Goal: Information Seeking & Learning: Learn about a topic

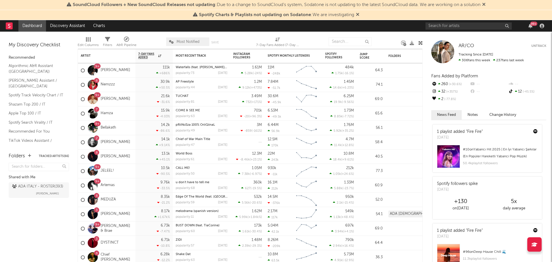
click at [486, 4] on icon at bounding box center [483, 4] width 3 height 5
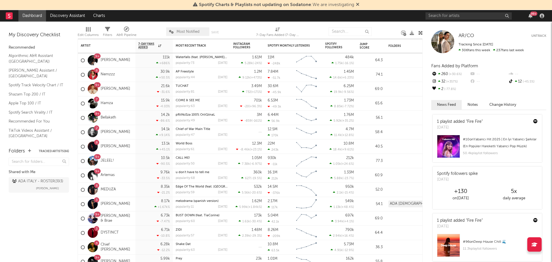
click at [358, 6] on icon at bounding box center [357, 4] width 3 height 5
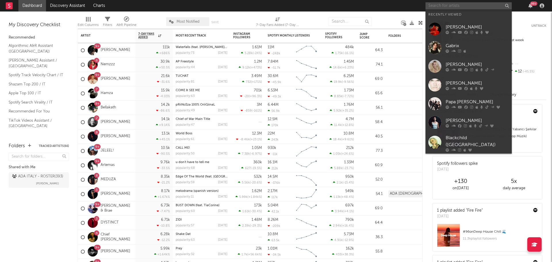
click at [465, 8] on input "text" at bounding box center [468, 5] width 86 height 7
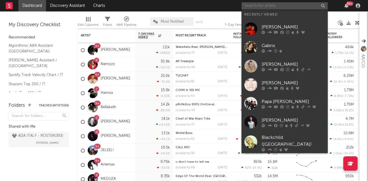
click at [254, 5] on input "text" at bounding box center [284, 5] width 86 height 7
type input "m"
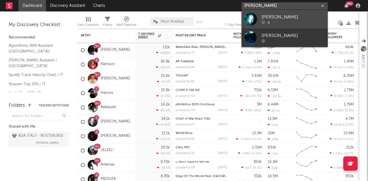
type input "emili kasa"
click at [275, 15] on div "Emili Kasa" at bounding box center [293, 17] width 63 height 7
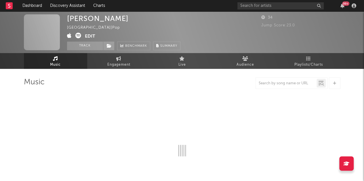
select select "1w"
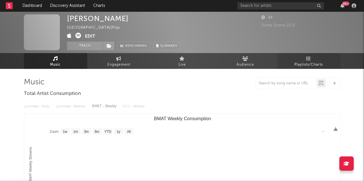
click at [293, 60] on link "Playlists/Charts" at bounding box center [308, 61] width 63 height 16
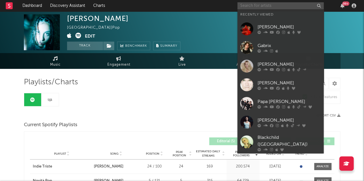
click at [271, 6] on input "text" at bounding box center [280, 5] width 86 height 7
paste input "LØVINNE"
click at [245, 4] on input "LØVINNE" at bounding box center [280, 5] width 86 height 7
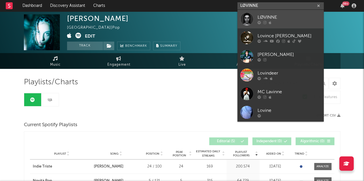
type input "LØVINNE"
click at [269, 15] on div "LØVINNE" at bounding box center [288, 17] width 63 height 7
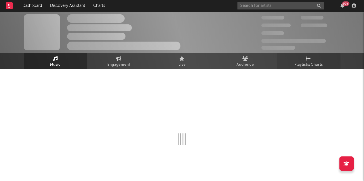
select select "1w"
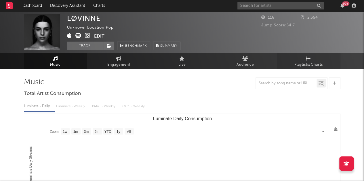
click at [321, 66] on span "Playlists/Charts" at bounding box center [308, 65] width 28 height 7
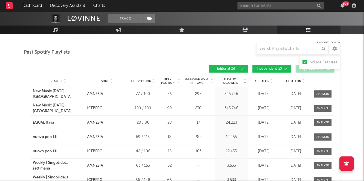
scroll to position [72, 0]
click at [270, 50] on input "text" at bounding box center [292, 48] width 72 height 11
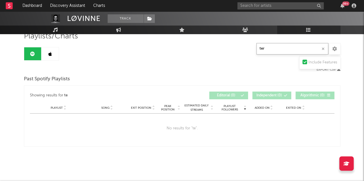
scroll to position [45, 0]
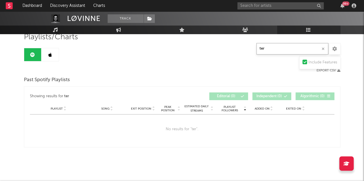
type input "ter"
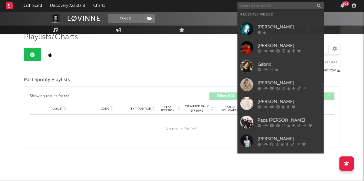
paste input "Danno"
click at [246, 8] on input "Danno" at bounding box center [280, 5] width 86 height 7
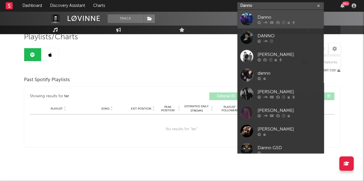
type input "Danno"
click at [265, 19] on div "Danno" at bounding box center [288, 17] width 63 height 7
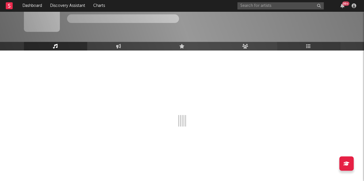
select select "1w"
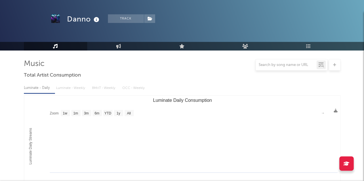
scroll to position [45, 0]
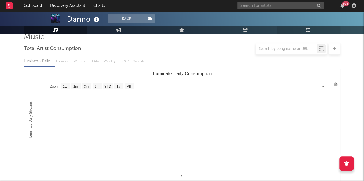
click at [309, 28] on icon at bounding box center [308, 30] width 5 height 5
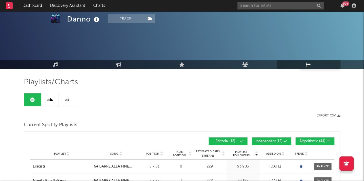
scroll to position [65, 0]
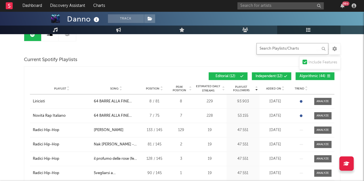
click at [272, 47] on input "text" at bounding box center [292, 48] width 72 height 11
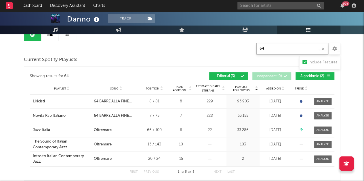
scroll to position [84, 0]
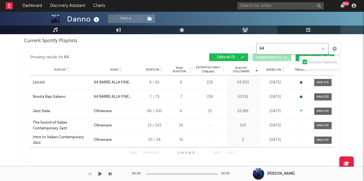
type input "64"
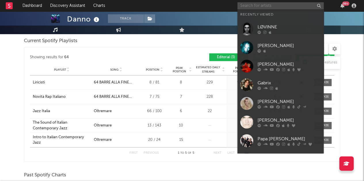
click at [258, 7] on input "text" at bounding box center [280, 5] width 86 height 7
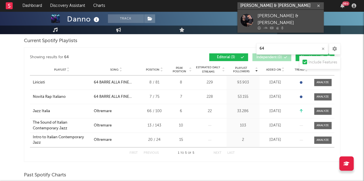
type input "marvin & andrea"
click at [283, 15] on div "Marvin & Andrea Prezioso" at bounding box center [288, 20] width 63 height 14
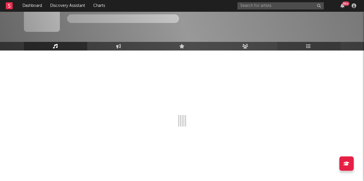
click at [303, 45] on link "Playlists/Charts" at bounding box center [308, 46] width 63 height 9
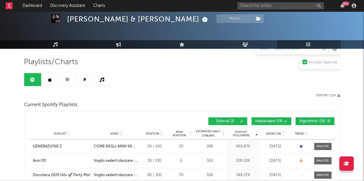
scroll to position [49, 0]
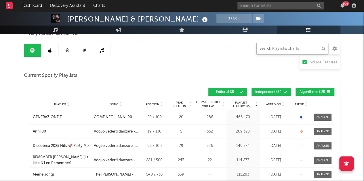
click at [275, 52] on input "text" at bounding box center [292, 48] width 72 height 11
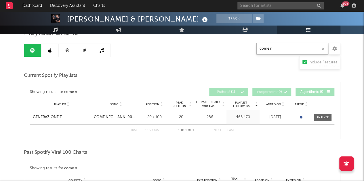
type input "come n"
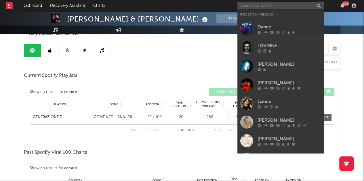
click at [266, 5] on input "text" at bounding box center [280, 5] width 86 height 7
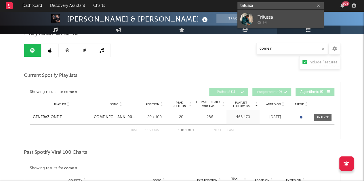
type input "trilussa"
click at [267, 16] on div "Trilussa" at bounding box center [288, 17] width 63 height 7
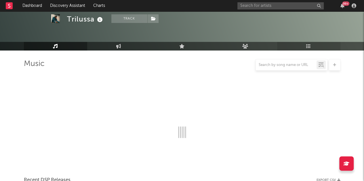
scroll to position [49, 0]
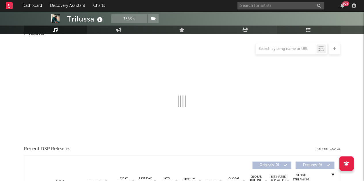
click at [299, 44] on div at bounding box center [291, 48] width 72 height 11
select select "1w"
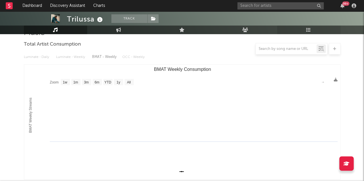
click at [308, 34] on link "Playlists/Charts" at bounding box center [308, 30] width 63 height 9
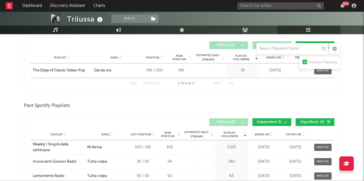
scroll to position [98, 0]
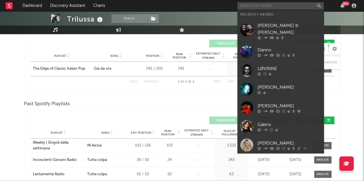
click at [261, 5] on input "text" at bounding box center [280, 5] width 86 height 7
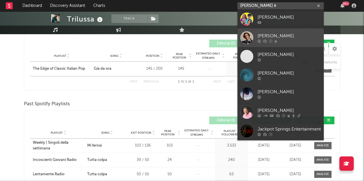
type input "jacopo è"
click at [276, 39] on icon at bounding box center [275, 40] width 3 height 3
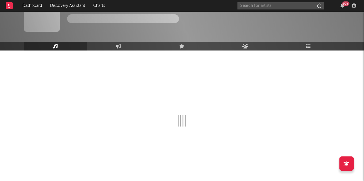
scroll to position [18, 0]
click at [313, 43] on link "Playlists/Charts" at bounding box center [308, 46] width 63 height 9
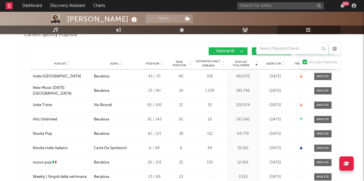
scroll to position [91, 0]
click at [277, 48] on input "text" at bounding box center [292, 48] width 72 height 11
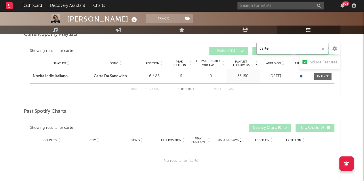
type input "carte"
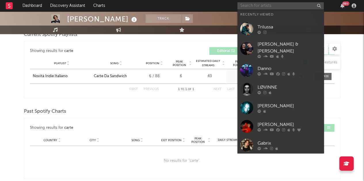
click at [250, 5] on input "text" at bounding box center [280, 5] width 86 height 7
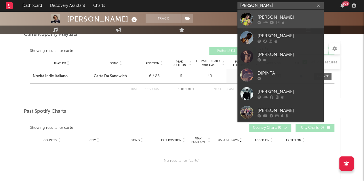
type input "dipinto"
click at [273, 16] on div "Dipinto" at bounding box center [288, 17] width 63 height 7
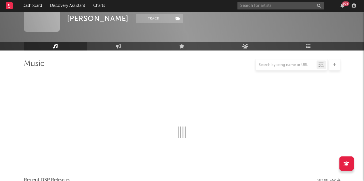
scroll to position [91, 0]
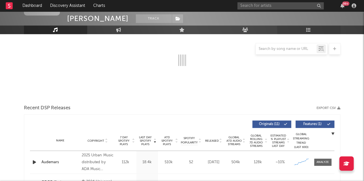
select select "6m"
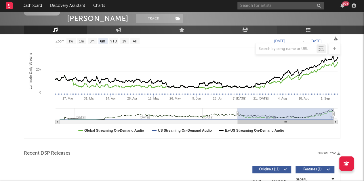
click at [309, 31] on icon at bounding box center [308, 30] width 5 height 5
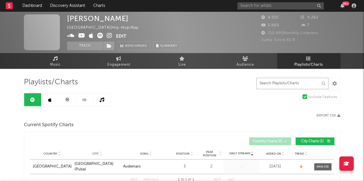
click at [262, 83] on input "text" at bounding box center [292, 83] width 72 height 11
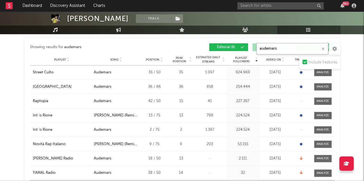
scroll to position [188, 0]
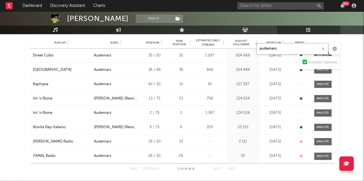
type input "audemars"
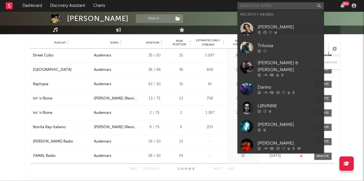
click at [260, 8] on input "text" at bounding box center [280, 5] width 86 height 7
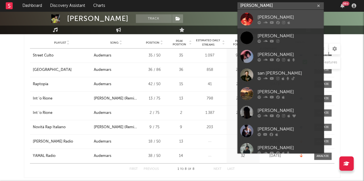
type input "mattia"
click at [271, 13] on link "Mattia" at bounding box center [280, 19] width 86 height 19
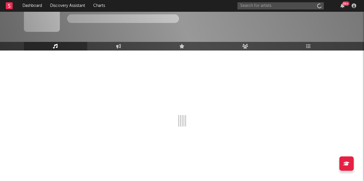
scroll to position [18, 0]
select select "1w"
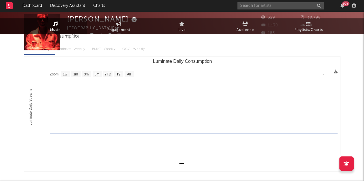
scroll to position [0, 0]
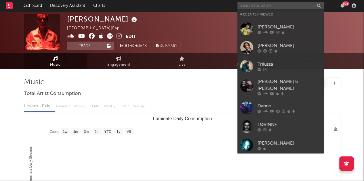
click at [269, 6] on input "text" at bounding box center [280, 5] width 86 height 7
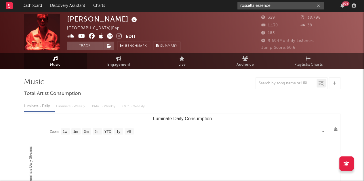
type input "rossella essence"
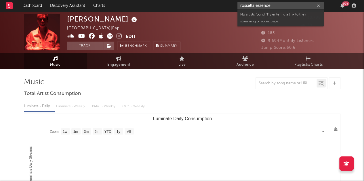
click at [318, 5] on icon "button" at bounding box center [318, 6] width 3 height 4
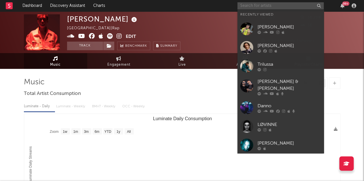
click at [274, 5] on input "text" at bounding box center [280, 5] width 86 height 7
paste input "https://open.spotify.com/album/3lgiqThp2OWBllzCnLKrmx"
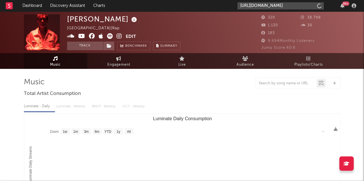
scroll to position [0, 35]
type input "https://open.spotify.com/album/3lgiqThp2OWBllzCnLKrmx"
click at [308, 65] on span "Playlists/Charts" at bounding box center [308, 65] width 28 height 7
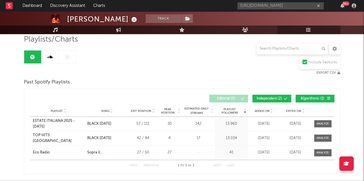
scroll to position [46, 0]
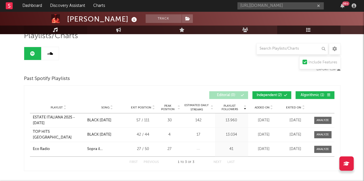
click at [59, 29] on link "Music" at bounding box center [55, 30] width 63 height 9
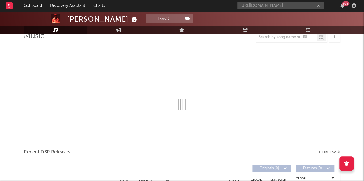
select select "1w"
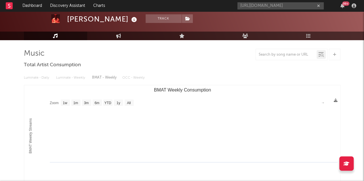
scroll to position [28, 0]
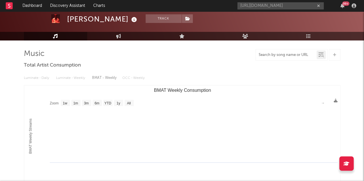
click at [279, 55] on input "text" at bounding box center [286, 55] width 61 height 5
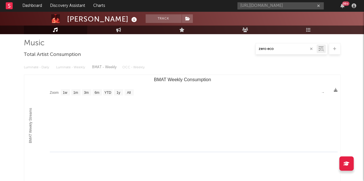
scroll to position [0, 0]
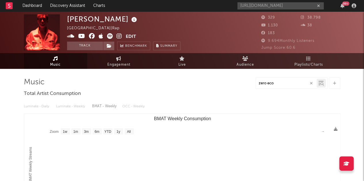
type input "zero eco"
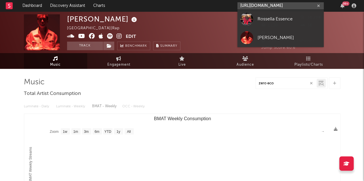
click at [291, 7] on input "https://open.spotify.com/album/3lgiqThp2OWBllzCnLKrmx" at bounding box center [280, 5] width 86 height 7
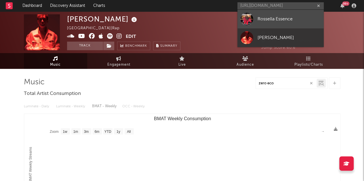
click at [274, 20] on div "Rossella Essence" at bounding box center [288, 19] width 63 height 7
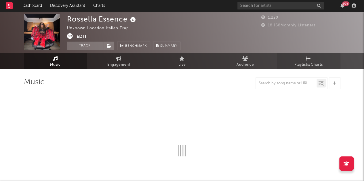
select select "1w"
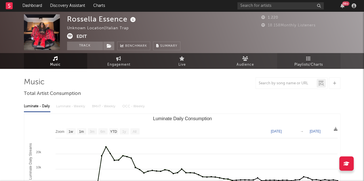
click at [306, 60] on icon at bounding box center [308, 58] width 5 height 5
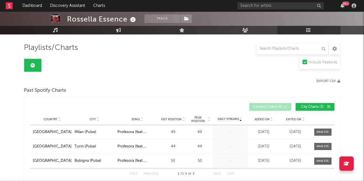
scroll to position [20, 0]
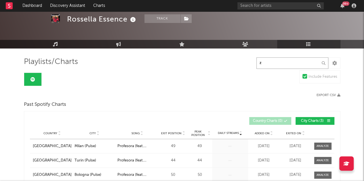
click at [265, 61] on input "z" at bounding box center [292, 62] width 72 height 11
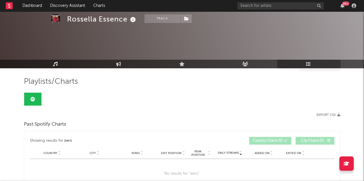
scroll to position [0, 0]
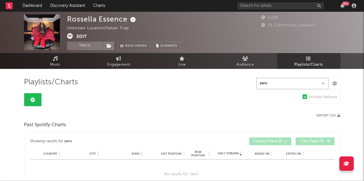
type input "zero"
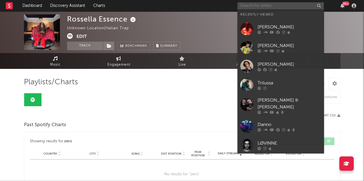
click at [278, 5] on input "text" at bounding box center [280, 5] width 86 height 7
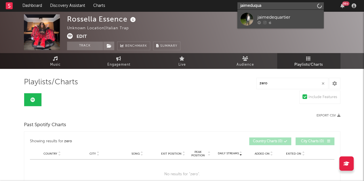
type input "jaimeduqua"
click at [282, 18] on div "jaimedequartier" at bounding box center [288, 17] width 63 height 7
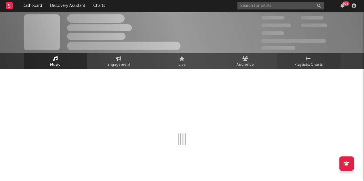
select select "1w"
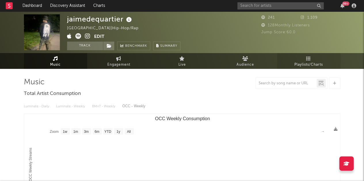
select select "1w"
click at [305, 61] on link "Playlists/Charts" at bounding box center [308, 61] width 63 height 16
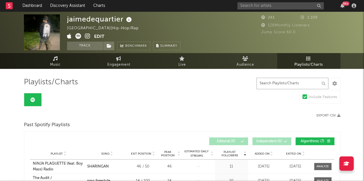
click at [283, 87] on input "text" at bounding box center [292, 83] width 72 height 11
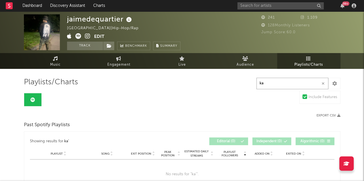
type input "k"
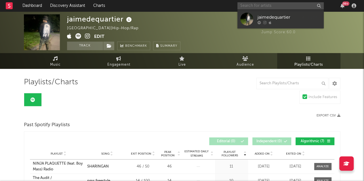
click at [279, 8] on input "text" at bounding box center [280, 5] width 86 height 7
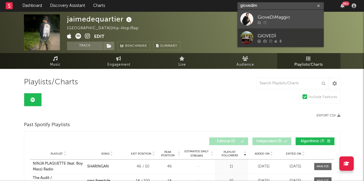
type input "giovedim"
click at [280, 18] on div "GioveDiMaggio" at bounding box center [288, 17] width 63 height 7
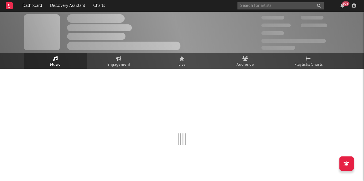
select select "1w"
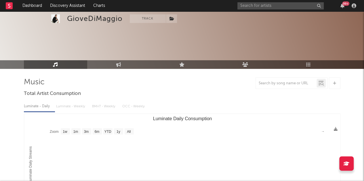
scroll to position [28, 0]
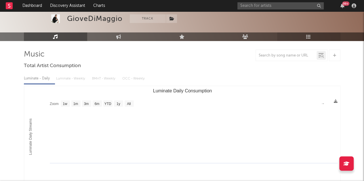
click at [312, 37] on link "Playlists/Charts" at bounding box center [308, 36] width 63 height 9
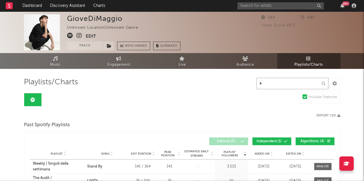
click at [280, 85] on input "a" at bounding box center [292, 83] width 72 height 11
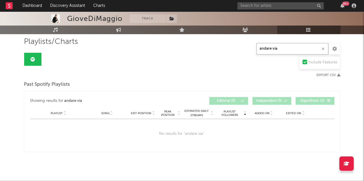
scroll to position [45, 0]
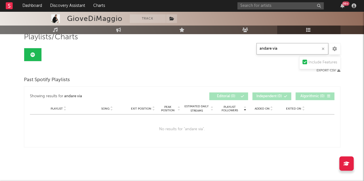
type input "andare via"
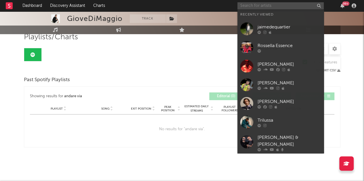
click at [273, 7] on input "text" at bounding box center [280, 5] width 86 height 7
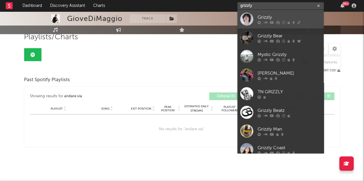
type input "grizzly"
click at [272, 16] on div "Grizzly" at bounding box center [288, 17] width 63 height 7
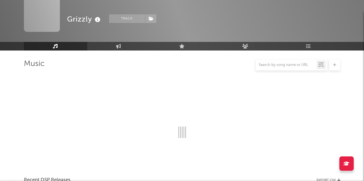
scroll to position [45, 0]
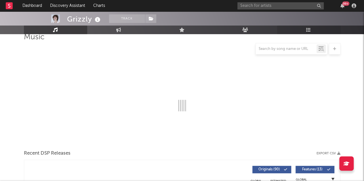
click at [312, 30] on link "Playlists/Charts" at bounding box center [308, 30] width 63 height 9
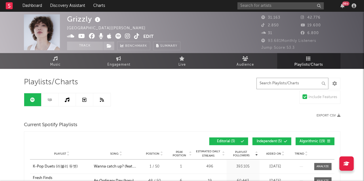
click at [272, 82] on input "text" at bounding box center [292, 83] width 72 height 11
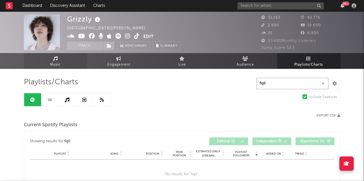
type input "figli"
click at [65, 63] on link "Music" at bounding box center [55, 61] width 63 height 16
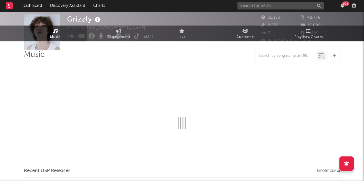
select select "6m"
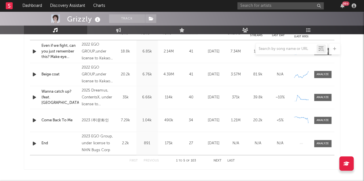
scroll to position [258, 0]
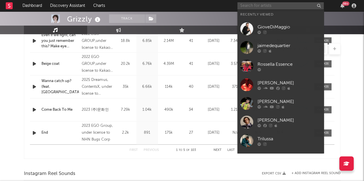
click at [263, 8] on input "text" at bounding box center [280, 5] width 86 height 7
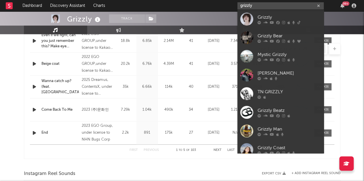
click at [257, 5] on input "grizzly" at bounding box center [280, 5] width 86 height 7
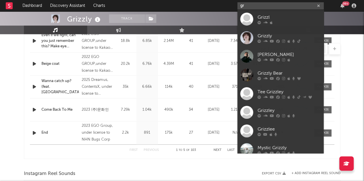
type input "g"
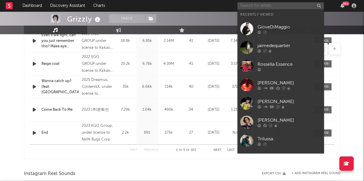
paste input "https://open.spotify.com/album/37mkauNwqQDxmVaclrpH38"
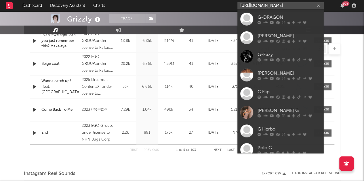
scroll to position [0, 40]
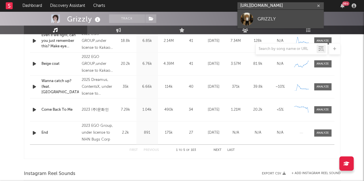
type input "https://open.spotify.com/album/37mkauNwqQDxmVaclrpH38"
click at [269, 18] on div "GRIZZLY" at bounding box center [288, 19] width 63 height 7
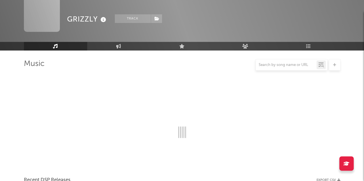
scroll to position [258, 0]
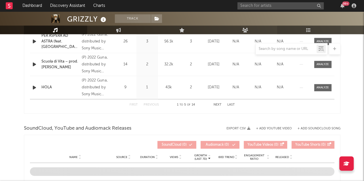
select select "1w"
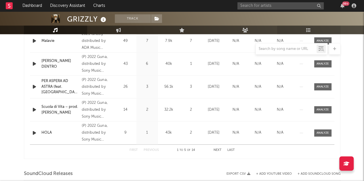
click at [310, 30] on icon at bounding box center [308, 30] width 5 height 5
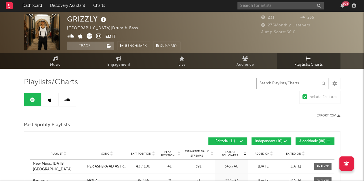
click at [281, 85] on input "text" at bounding box center [292, 83] width 72 height 11
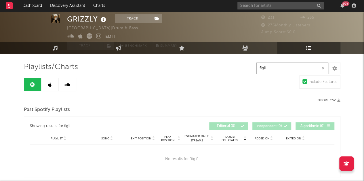
scroll to position [9, 0]
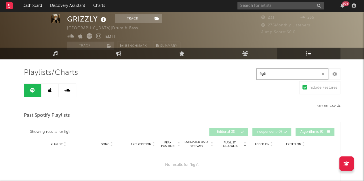
type input "figli"
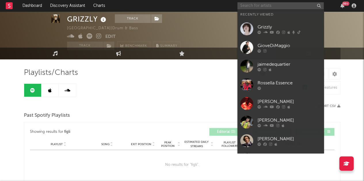
click at [273, 5] on input "text" at bounding box center [280, 5] width 86 height 7
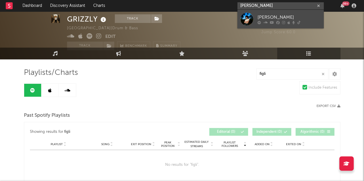
type input "daria huber"
click at [266, 17] on div "Daria Huber" at bounding box center [288, 17] width 63 height 7
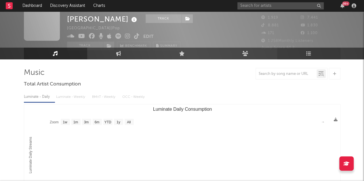
click at [308, 50] on link "Playlists/Charts" at bounding box center [308, 54] width 63 height 12
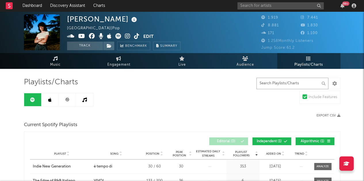
click at [284, 87] on input "text" at bounding box center [292, 83] width 72 height 11
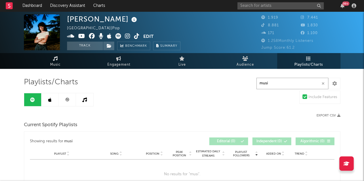
type input "musi"
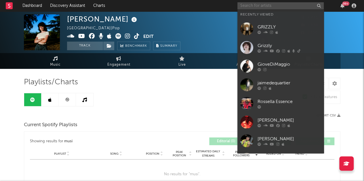
click at [266, 5] on input "text" at bounding box center [280, 5] width 86 height 7
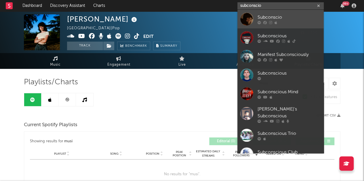
type input "subconscio"
click at [276, 15] on div "Subconscio" at bounding box center [288, 17] width 63 height 7
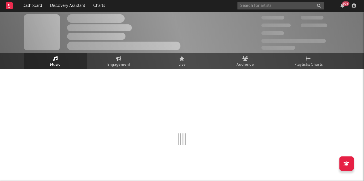
select select "6m"
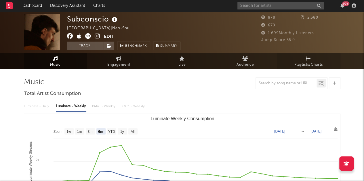
click at [307, 57] on icon at bounding box center [308, 58] width 5 height 5
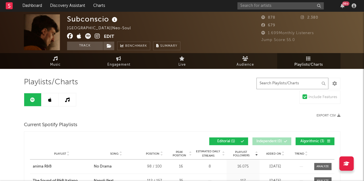
click at [270, 84] on input "text" at bounding box center [292, 83] width 72 height 11
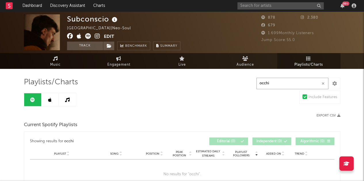
type input "occhi"
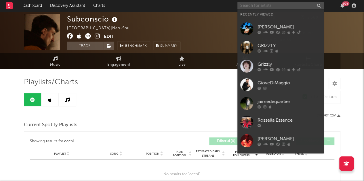
click at [275, 8] on input "text" at bounding box center [280, 5] width 86 height 7
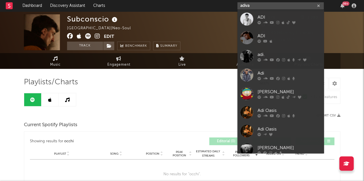
click at [258, 7] on input "adiva" at bounding box center [280, 5] width 86 height 7
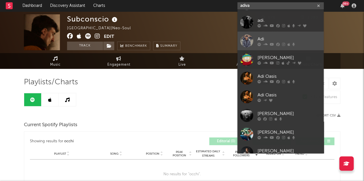
scroll to position [36, 0]
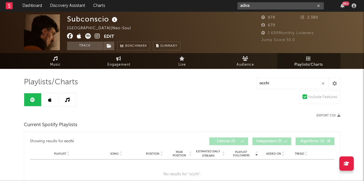
type input "adiva"
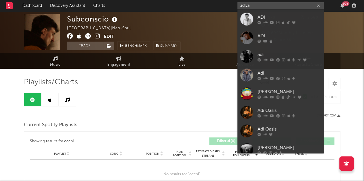
click at [276, 6] on input "adiva" at bounding box center [280, 5] width 86 height 7
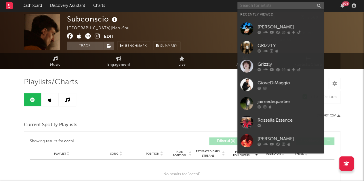
paste input "https://open.spotify.com/album/2wIxYB1jQIjJmtLr2QDdhf"
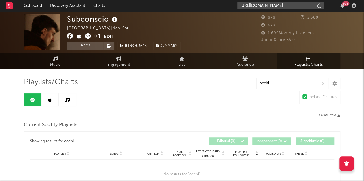
scroll to position [0, 33]
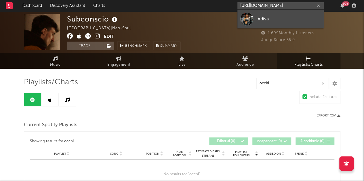
type input "https://open.spotify.com/album/2wIxYB1jQIjJmtLr2QDdhf"
click at [266, 16] on div "Adiva" at bounding box center [288, 19] width 63 height 7
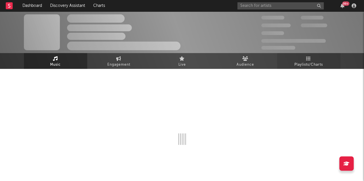
click at [300, 62] on span "Playlists/Charts" at bounding box center [308, 65] width 28 height 7
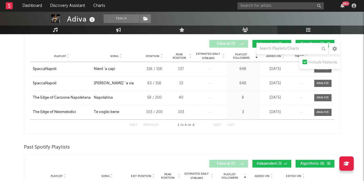
scroll to position [100, 0]
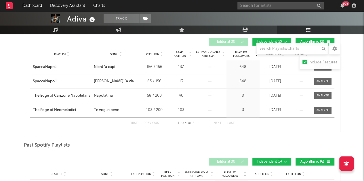
click at [237, 120] on div "First Previous 1 to 4 of 4 Next Last" at bounding box center [182, 123] width 304 height 11
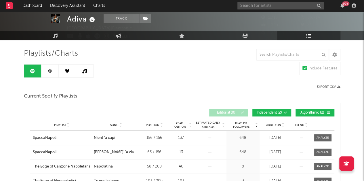
scroll to position [0, 0]
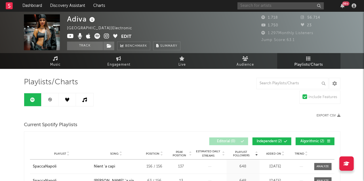
click at [259, 4] on input "text" at bounding box center [280, 5] width 86 height 7
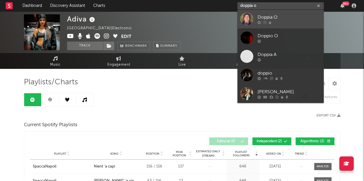
type input "doppia o"
click at [269, 20] on div "Doppia O" at bounding box center [288, 17] width 63 height 7
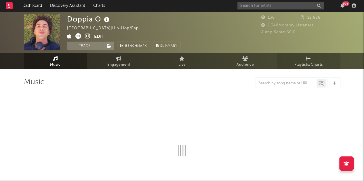
select select "1w"
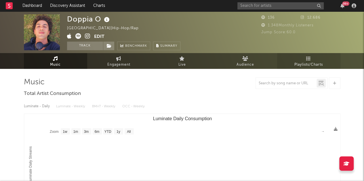
click at [310, 64] on span "Playlists/Charts" at bounding box center [308, 65] width 28 height 7
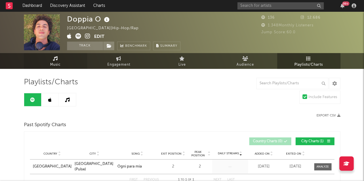
click at [68, 63] on link "Music" at bounding box center [55, 61] width 63 height 16
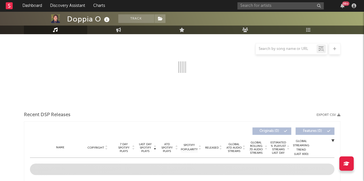
select select "1w"
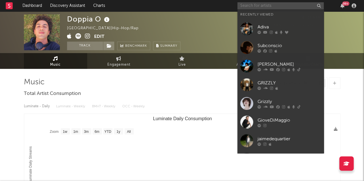
click at [262, 8] on input "text" at bounding box center [280, 5] width 86 height 7
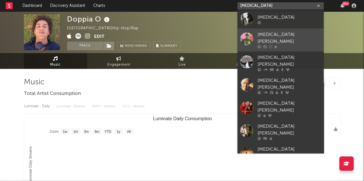
type input "nicu"
click at [289, 34] on div "NICU gudi" at bounding box center [288, 38] width 63 height 14
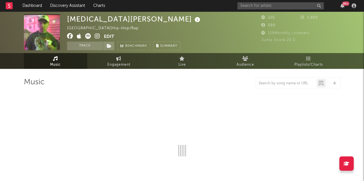
select select "1w"
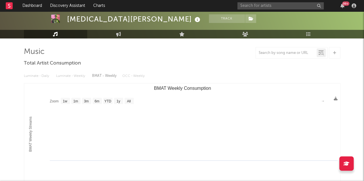
scroll to position [27, 0]
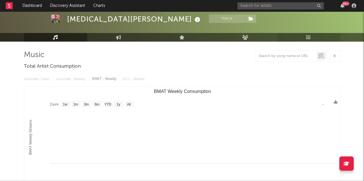
click at [312, 37] on link "Playlists/Charts" at bounding box center [308, 37] width 63 height 9
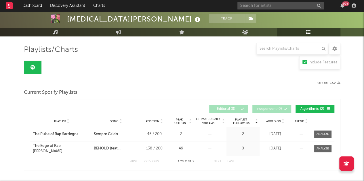
scroll to position [1, 0]
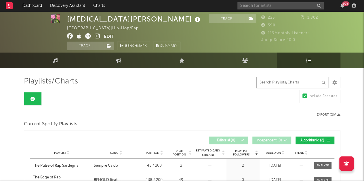
click at [273, 82] on input "text" at bounding box center [292, 82] width 72 height 11
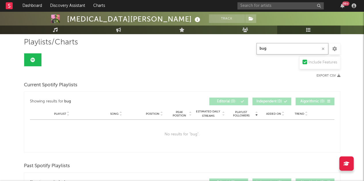
scroll to position [0, 0]
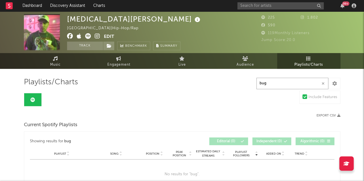
type input "bug"
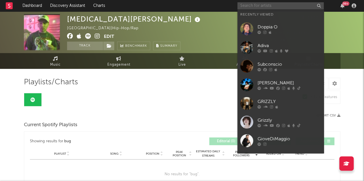
click at [273, 8] on input "text" at bounding box center [280, 5] width 86 height 7
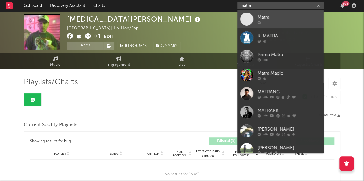
type input "matra"
click at [270, 16] on div "Matra" at bounding box center [288, 17] width 63 height 7
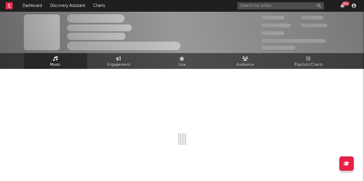
select select "1w"
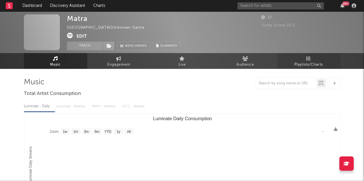
click at [312, 62] on span "Playlists/Charts" at bounding box center [308, 65] width 28 height 7
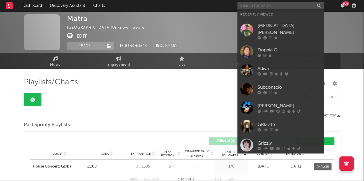
click at [269, 4] on input "text" at bounding box center [280, 5] width 86 height 7
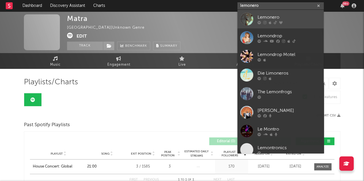
type input "lemonero"
click at [291, 21] on div at bounding box center [288, 22] width 63 height 3
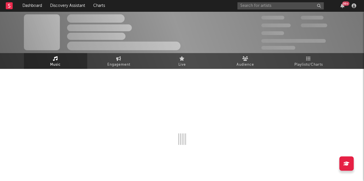
select select "6m"
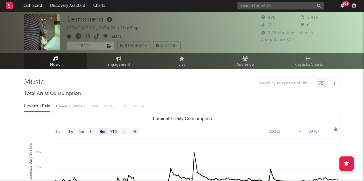
click at [200, 83] on div at bounding box center [182, 83] width 316 height 11
click at [310, 62] on span "Playlists/Charts" at bounding box center [308, 65] width 28 height 7
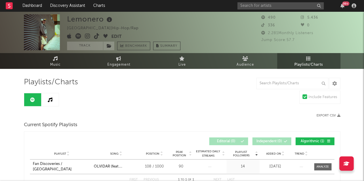
click at [224, 115] on div "Export CSV" at bounding box center [261, 116] width 158 height 4
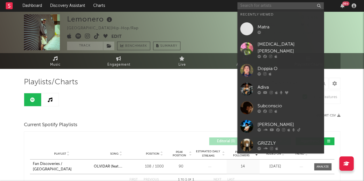
click at [267, 7] on input "text" at bounding box center [280, 5] width 86 height 7
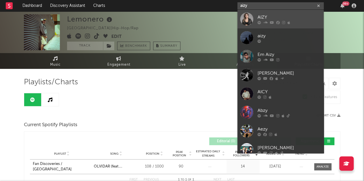
type input "aizy"
click at [269, 13] on link "AIZY" at bounding box center [280, 19] width 86 height 19
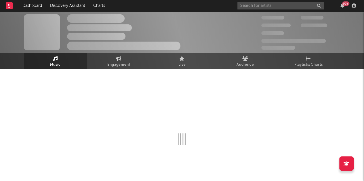
select select "1w"
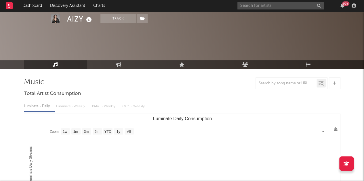
scroll to position [33, 0]
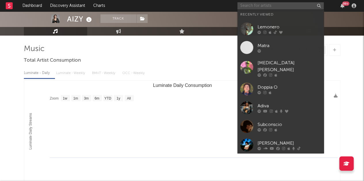
click at [267, 6] on input "text" at bounding box center [280, 5] width 86 height 7
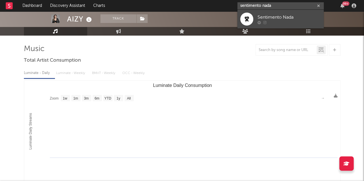
type input "sentimento nada"
click at [287, 14] on div "Sentimento Nada" at bounding box center [288, 17] width 63 height 7
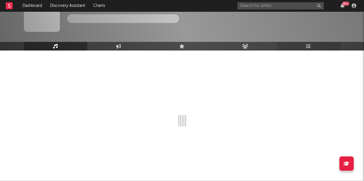
scroll to position [33, 0]
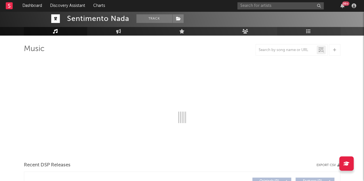
click at [308, 47] on div at bounding box center [286, 50] width 61 height 7
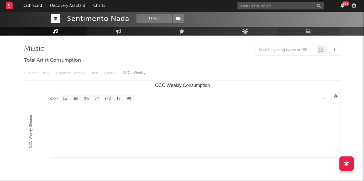
click at [311, 32] on link "Playlists/Charts" at bounding box center [308, 31] width 63 height 9
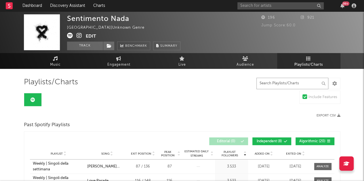
click at [282, 85] on input "text" at bounding box center [292, 83] width 72 height 11
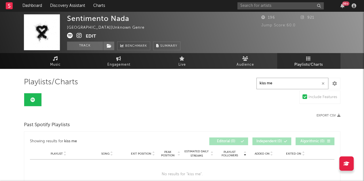
scroll to position [45, 0]
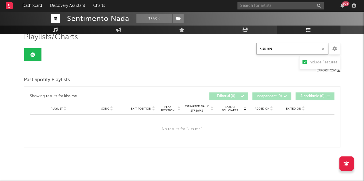
type input "kiss me"
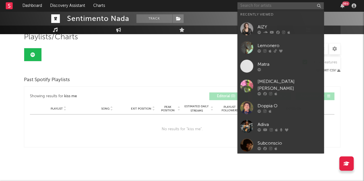
click at [259, 6] on input "text" at bounding box center [280, 5] width 86 height 7
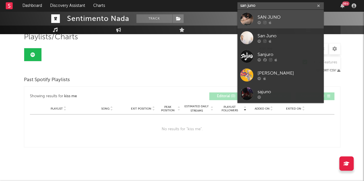
type input "san juno"
click at [279, 16] on div "SAN JUNO" at bounding box center [288, 17] width 63 height 7
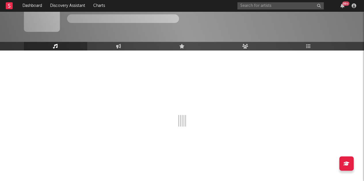
scroll to position [45, 0]
select select "1w"
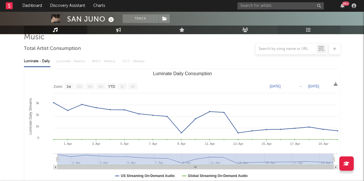
click at [313, 30] on link "Playlists/Charts" at bounding box center [308, 30] width 63 height 9
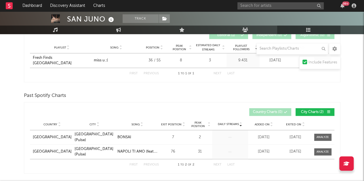
scroll to position [107, 0]
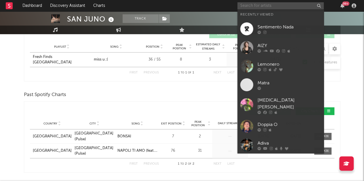
click at [263, 6] on input "text" at bounding box center [280, 5] width 86 height 7
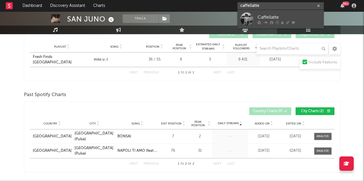
type input "caffellatte"
click at [285, 17] on div "Caffellatte" at bounding box center [288, 17] width 63 height 7
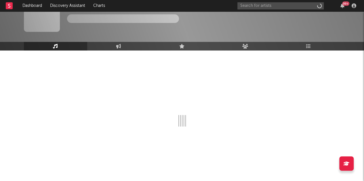
scroll to position [18, 0]
select select "6m"
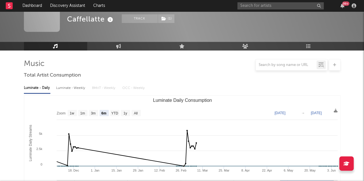
scroll to position [107, 0]
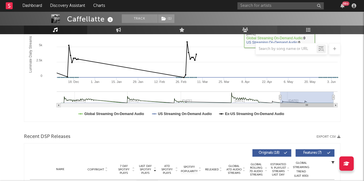
click at [315, 28] on link "Playlists/Charts" at bounding box center [308, 30] width 63 height 9
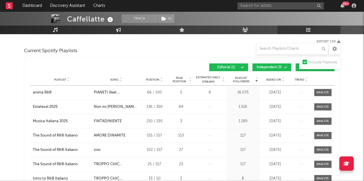
scroll to position [75, 0]
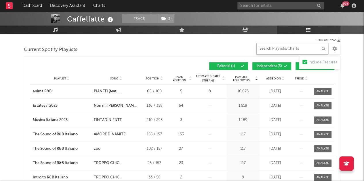
click at [266, 50] on input "text" at bounding box center [292, 48] width 72 height 11
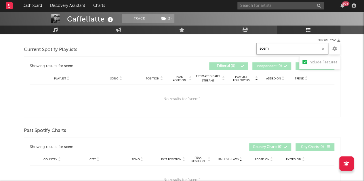
type input "scem"
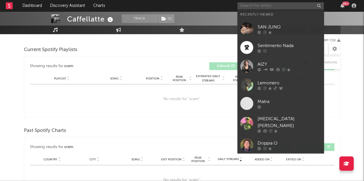
click at [262, 5] on input "text" at bounding box center [280, 5] width 86 height 7
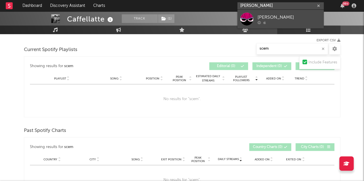
type input "camilla pnk"
click at [284, 12] on link "Camilla PNK" at bounding box center [280, 19] width 86 height 19
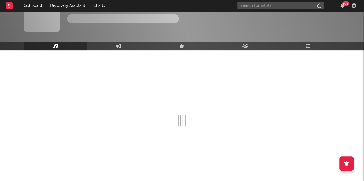
scroll to position [18, 0]
select select "1w"
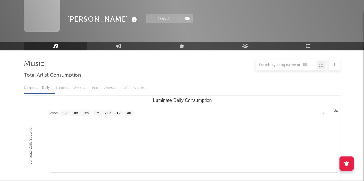
scroll to position [75, 0]
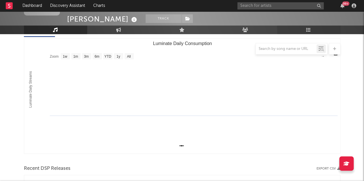
click at [308, 30] on icon at bounding box center [308, 30] width 5 height 5
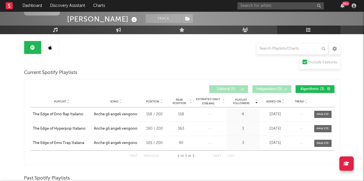
scroll to position [52, 0]
